Goal: Contribute content: Contribute content

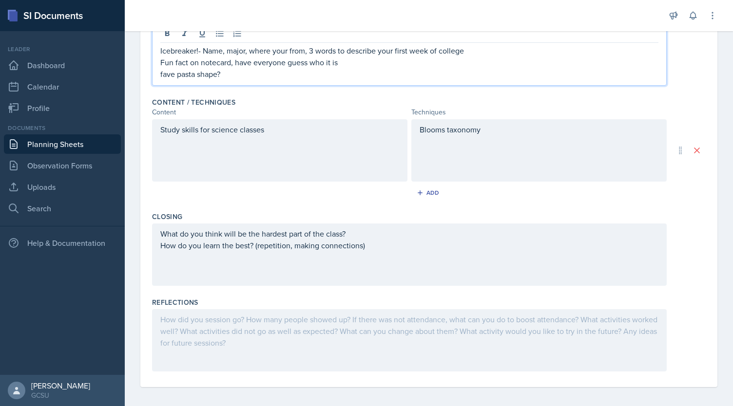
scroll to position [253, 0]
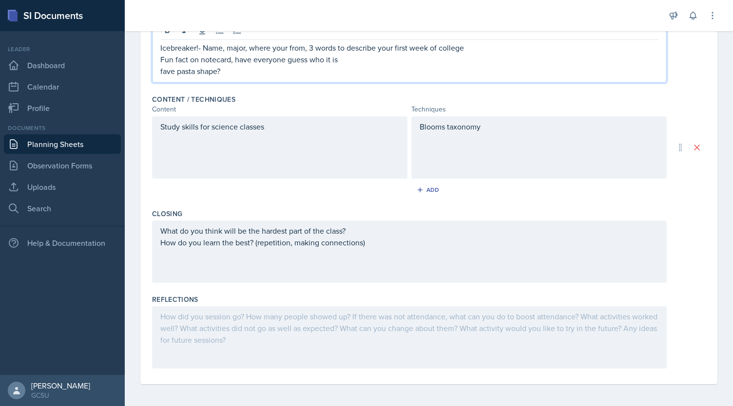
click at [365, 336] on div at bounding box center [409, 337] width 514 height 62
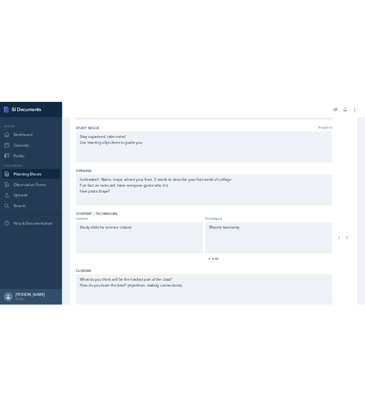
scroll to position [130, 0]
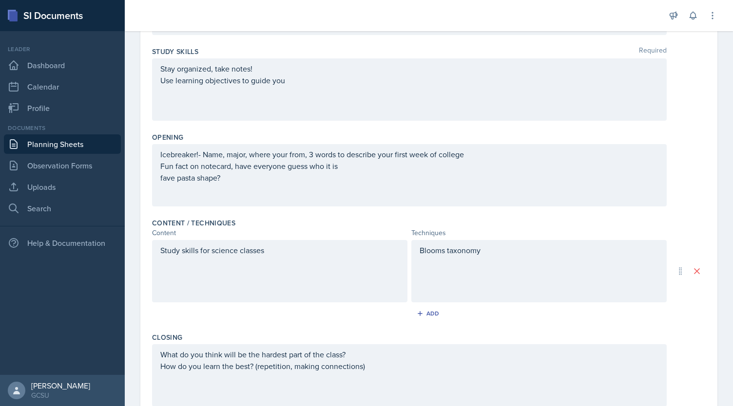
click at [277, 252] on div "Study skills for science classes" at bounding box center [279, 271] width 255 height 62
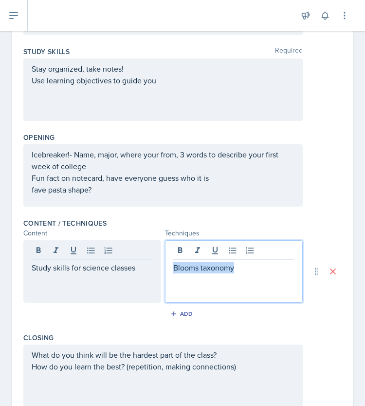
drag, startPoint x: 254, startPoint y: 255, endPoint x: 105, endPoint y: 263, distance: 149.2
click at [105, 263] on div "Study skills for science classes Blooms taxonomy" at bounding box center [163, 271] width 280 height 62
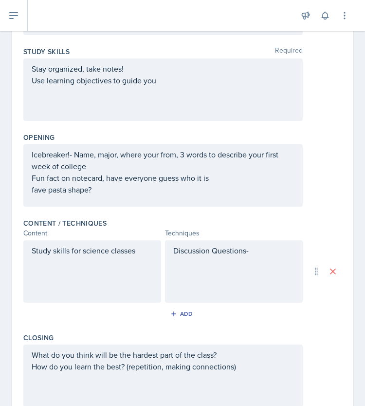
click at [258, 256] on p "Discussion Questions-" at bounding box center [233, 251] width 121 height 12
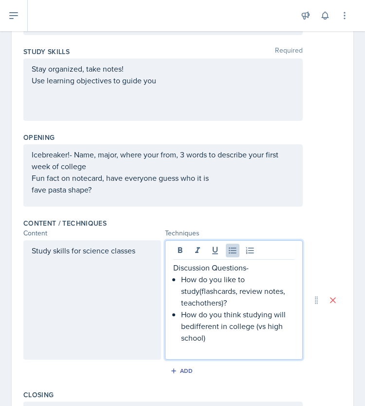
click at [188, 326] on p "How do you think studying will bedifferent in college (vs high school)" at bounding box center [237, 325] width 113 height 35
click at [224, 343] on p at bounding box center [233, 349] width 121 height 12
click at [214, 336] on p "How do you think studying will be different in college (vs high school)" at bounding box center [237, 325] width 113 height 35
click at [195, 308] on p "How do you think studying will be different in college (vs high school)?" at bounding box center [237, 325] width 113 height 35
click at [194, 299] on p "How do you like to study(flashcards, review notes, teachothers)?​" at bounding box center [237, 290] width 113 height 35
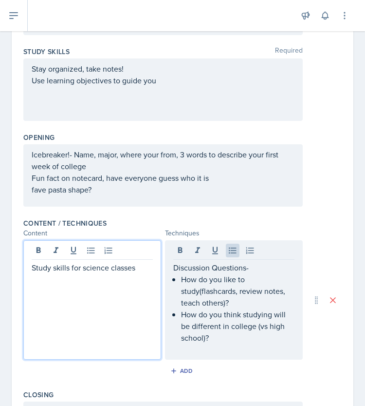
click at [143, 252] on div "Study skills for science classes" at bounding box center [92, 299] width 138 height 119
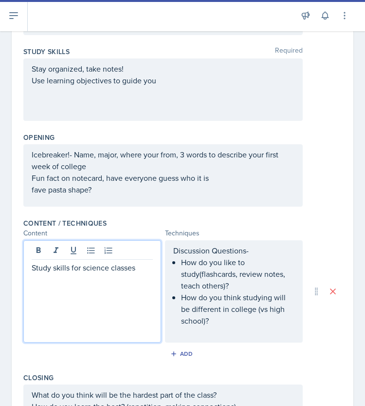
click at [139, 267] on p "Study skills for science classes" at bounding box center [92, 268] width 121 height 12
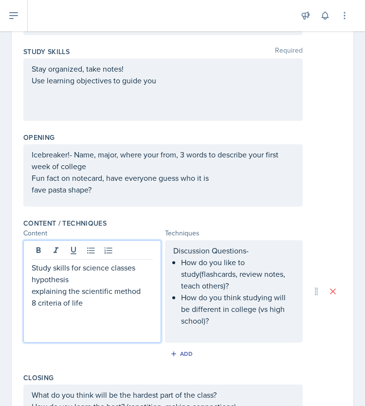
click at [145, 291] on p "explaining the scientific method" at bounding box center [92, 291] width 121 height 12
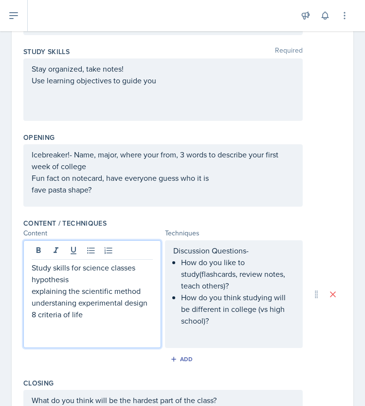
click at [54, 302] on p "understaning experimental design" at bounding box center [92, 303] width 121 height 12
click at [46, 300] on p "understaning experimental design" at bounding box center [92, 303] width 121 height 12
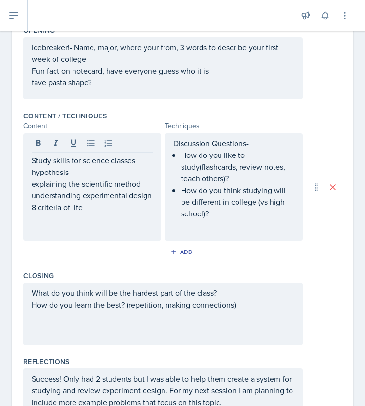
scroll to position [254, 0]
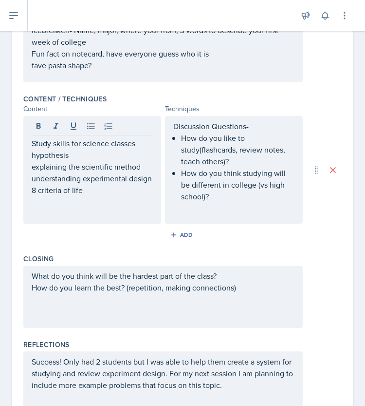
click at [221, 202] on p "How do you think studying will be different in college (vs high school)?" at bounding box center [237, 184] width 113 height 35
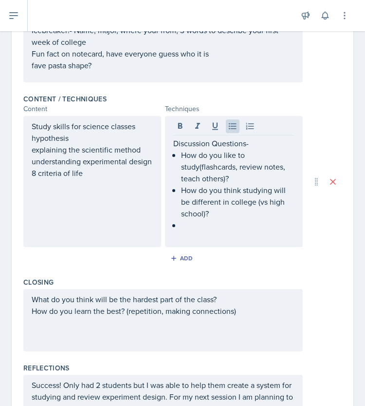
drag, startPoint x: 29, startPoint y: 126, endPoint x: 79, endPoint y: 169, distance: 65.6
click at [79, 169] on div "Study skills for science classes hypothesis explaining the scientific method un…" at bounding box center [92, 181] width 138 height 131
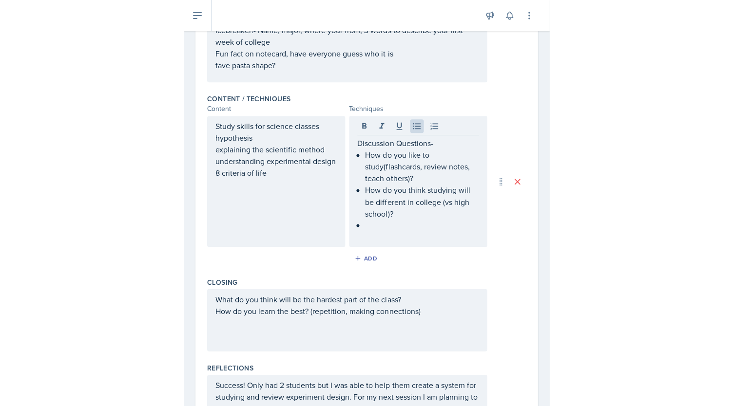
scroll to position [271, 0]
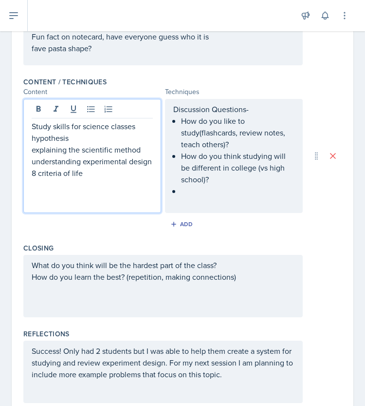
click at [91, 179] on p "8 criteria of life" at bounding box center [92, 173] width 121 height 12
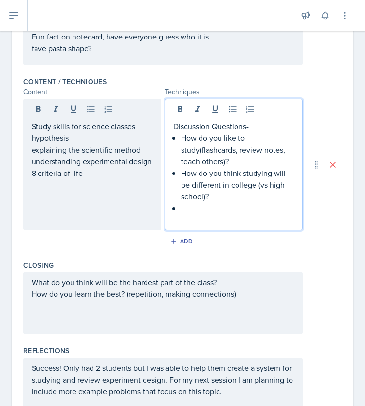
click at [189, 196] on div "Discussion Questions- How do you like to study(flashcards, review notes, teach …" at bounding box center [233, 172] width 121 height 105
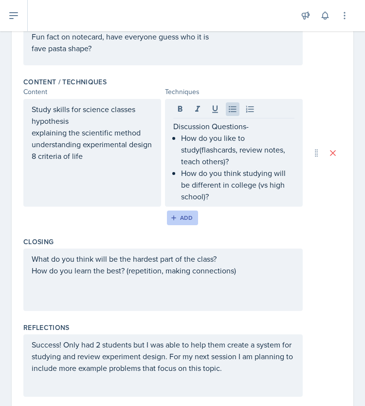
click at [187, 211] on button "Add" at bounding box center [183, 217] width 32 height 15
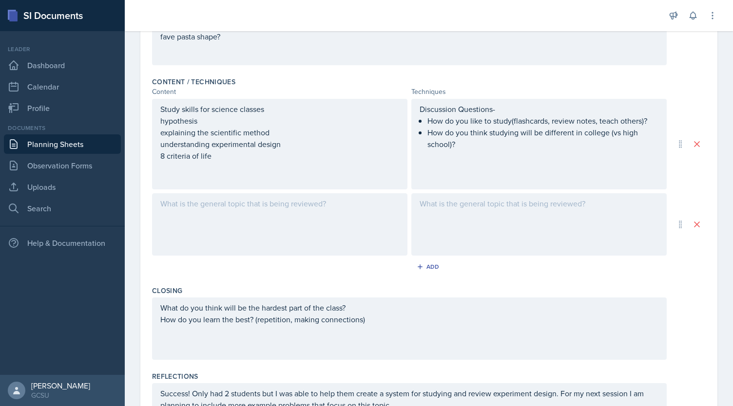
drag, startPoint x: 158, startPoint y: 132, endPoint x: 246, endPoint y: 143, distance: 88.8
click at [246, 143] on div "Study skills for science classes hypothesis explaining the scientific method un…" at bounding box center [279, 144] width 255 height 91
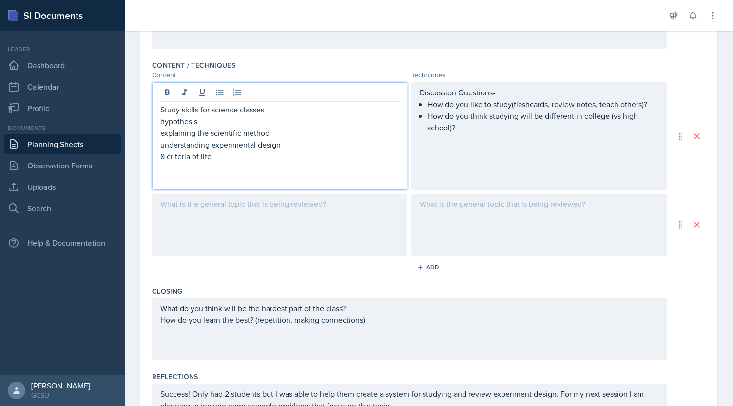
click at [205, 118] on p "hypothesis" at bounding box center [279, 121] width 239 height 12
click at [164, 119] on p "hypothesis" at bounding box center [279, 121] width 239 height 12
click at [223, 155] on p "8 criteria of life" at bounding box center [279, 157] width 239 height 12
drag, startPoint x: 285, startPoint y: 144, endPoint x: 151, endPoint y: 116, distance: 137.4
click at [151, 116] on div "Date [DATE] [DATE] 27 28 29 30 31 1 2 3 4 5 6 7 8 9 10 11 12 13 14 15 16 17 18 …" at bounding box center [428, 125] width 577 height 673
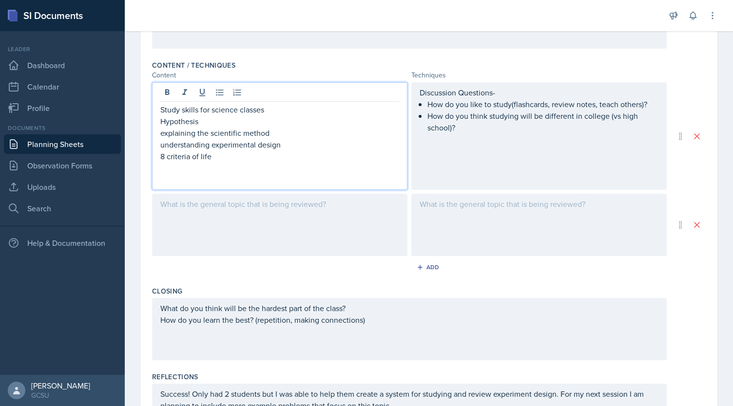
scroll to position [271, 0]
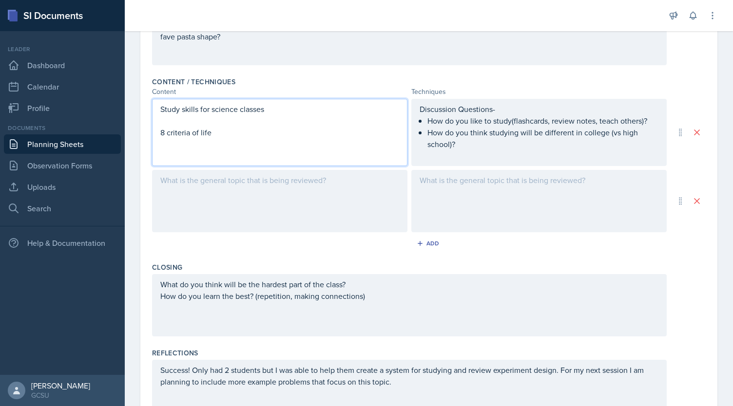
click at [211, 195] on div at bounding box center [279, 201] width 255 height 62
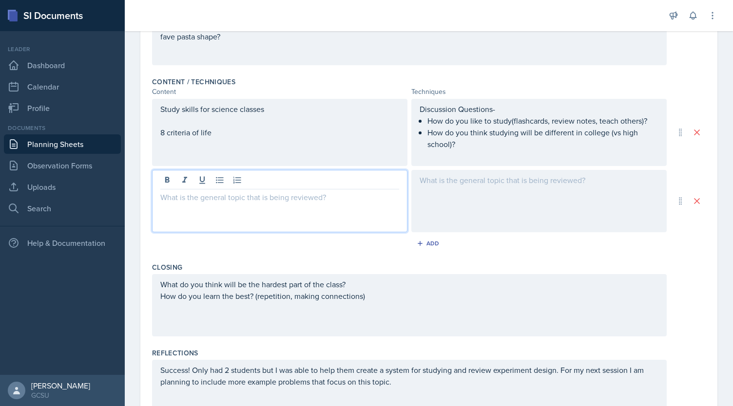
scroll to position [287, 0]
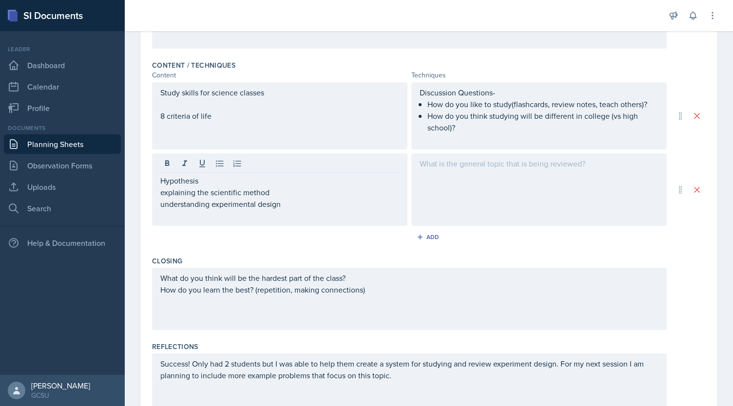
click at [365, 178] on div at bounding box center [538, 189] width 255 height 73
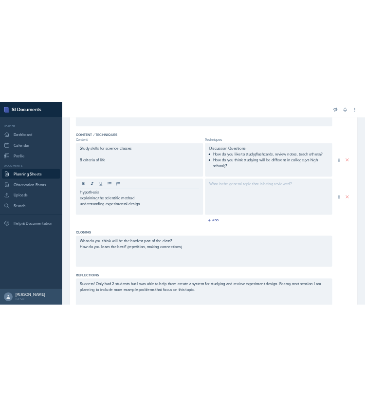
scroll to position [304, 0]
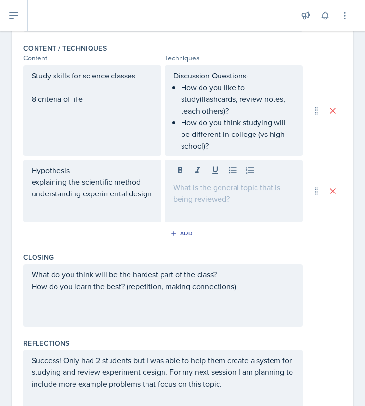
click at [207, 193] on div at bounding box center [234, 191] width 138 height 62
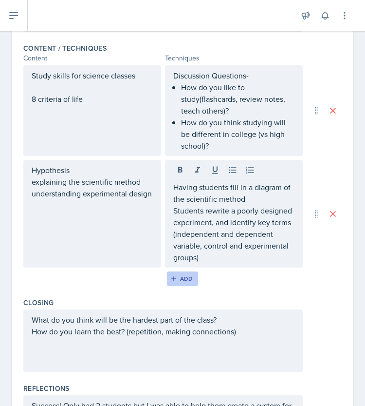
click at [178, 279] on div "Add" at bounding box center [182, 279] width 21 height 8
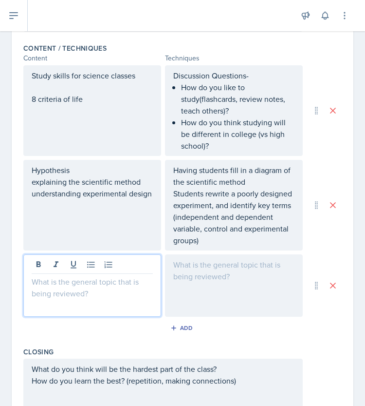
click at [89, 267] on div at bounding box center [92, 285] width 138 height 62
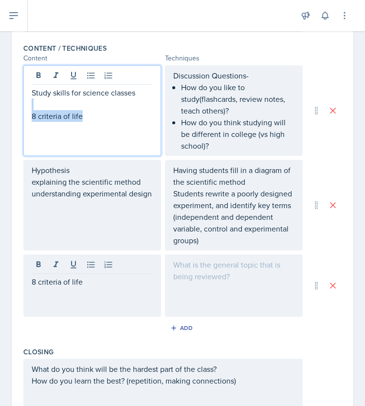
drag, startPoint x: 92, startPoint y: 104, endPoint x: 95, endPoint y: 109, distance: 6.1
click at [95, 109] on div "Study skills for science classes 8 criteria of life" at bounding box center [92, 116] width 121 height 58
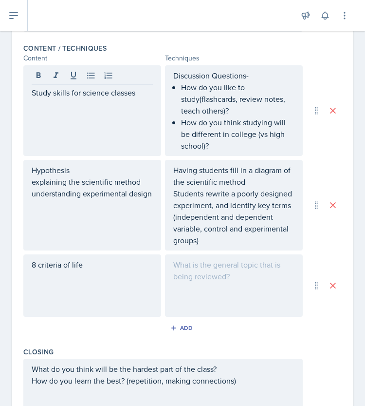
click at [195, 277] on div at bounding box center [234, 285] width 138 height 62
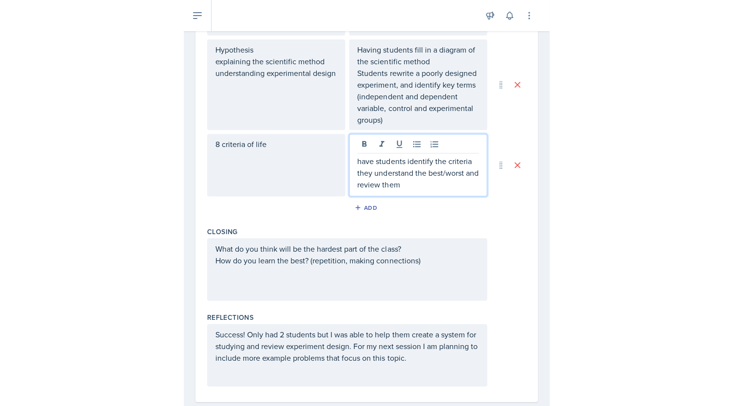
scroll to position [442, 0]
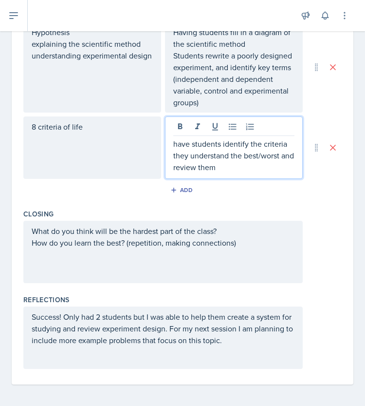
click at [270, 335] on p "Success! Only had 2 students but I was able to help them create a system for st…" at bounding box center [163, 328] width 263 height 35
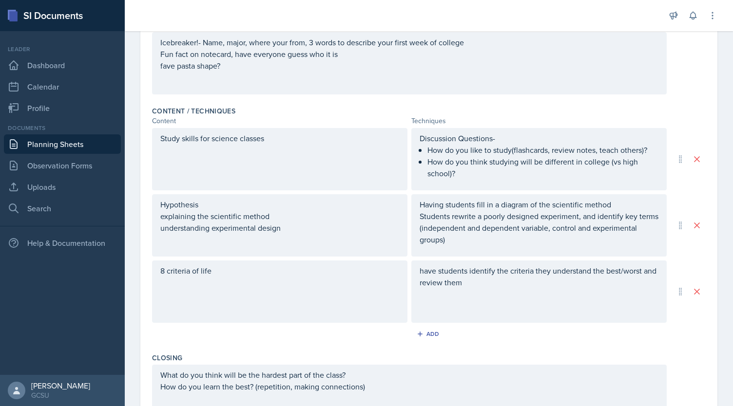
scroll to position [0, 0]
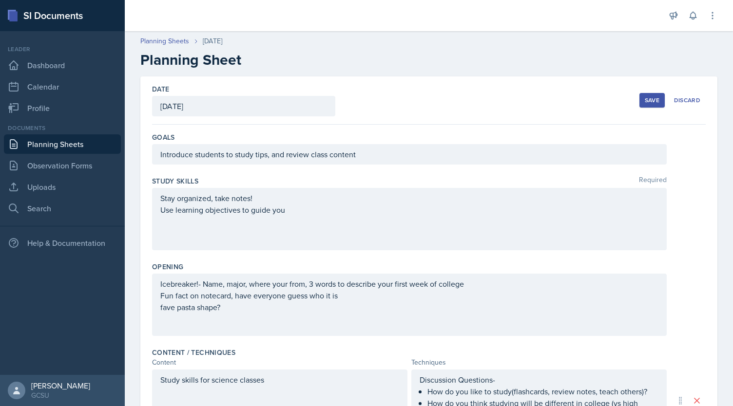
click at [365, 106] on button "Save" at bounding box center [651, 100] width 25 height 15
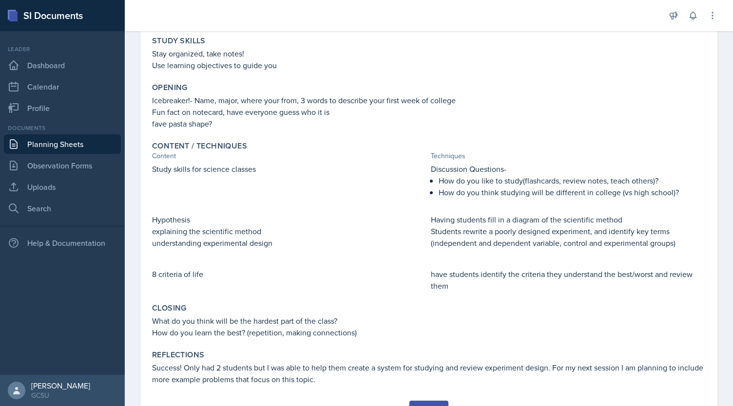
scroll to position [172, 0]
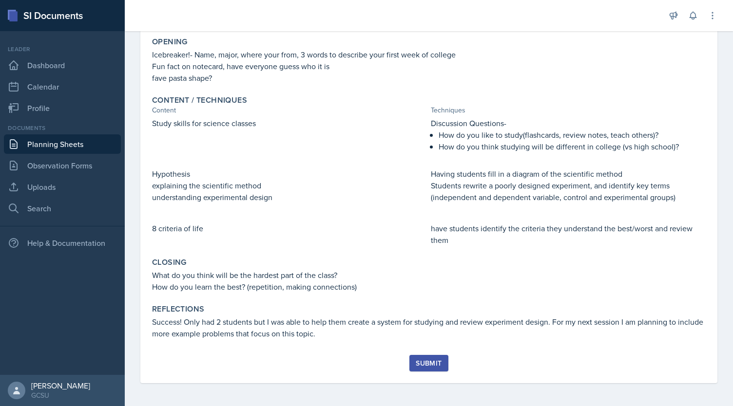
click at [365, 360] on div "Submit" at bounding box center [429, 363] width 26 height 8
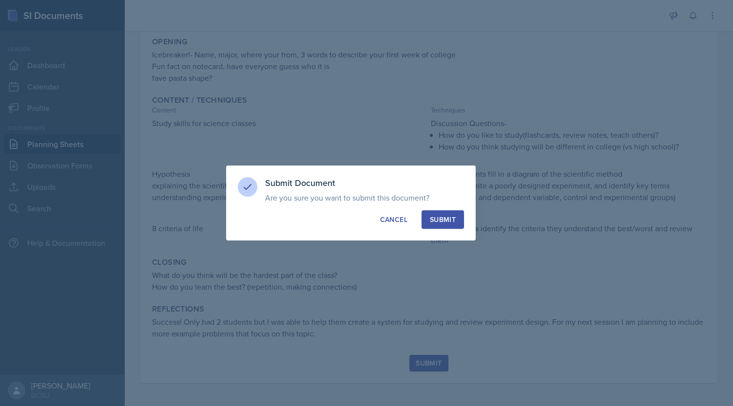
click at [365, 225] on button "Submit" at bounding box center [442, 219] width 42 height 19
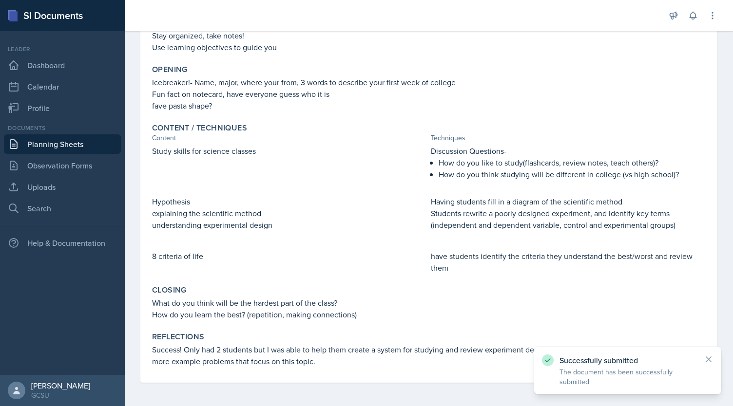
scroll to position [144, 0]
click at [365, 358] on icon at bounding box center [708, 359] width 5 height 5
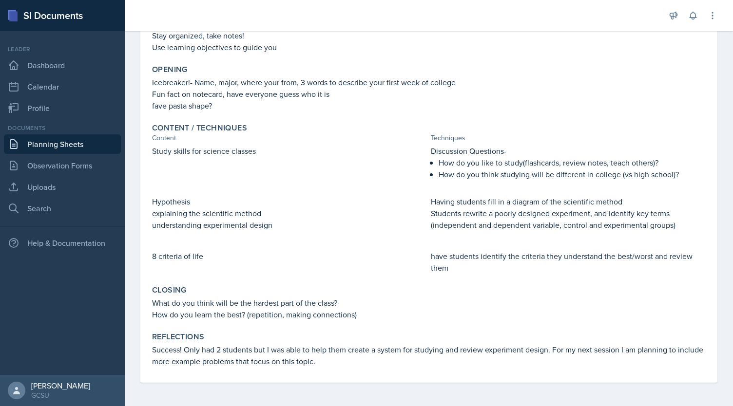
click at [365, 358] on icon at bounding box center [708, 359] width 5 height 5
